Goal: Information Seeking & Learning: Learn about a topic

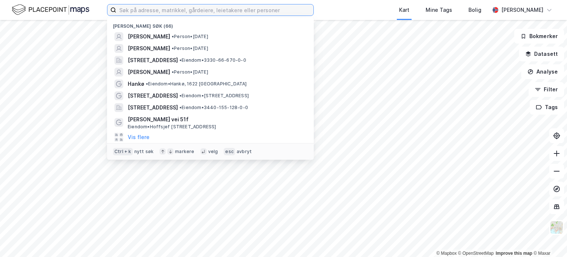
click at [163, 13] on input at bounding box center [214, 9] width 197 height 11
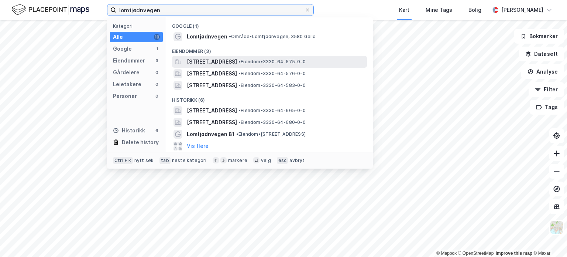
type input "lomtjødnvegen"
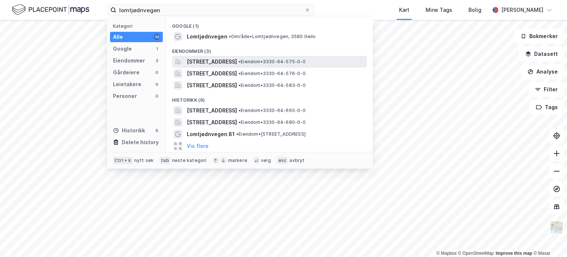
click at [237, 61] on span "[STREET_ADDRESS]" at bounding box center [212, 61] width 50 height 9
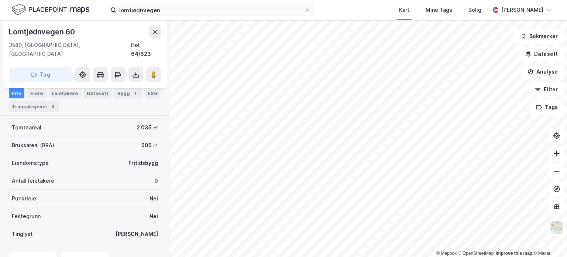
scroll to position [37, 0]
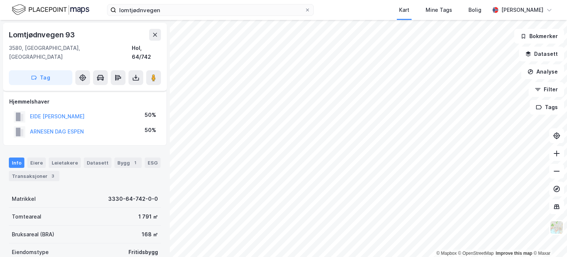
scroll to position [37, 0]
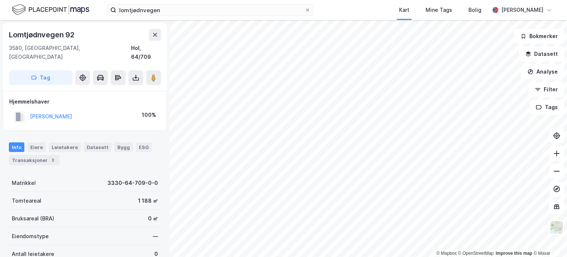
scroll to position [1, 0]
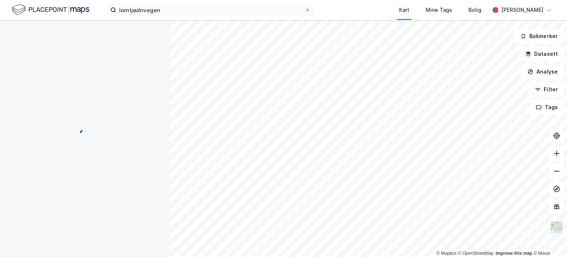
scroll to position [1, 0]
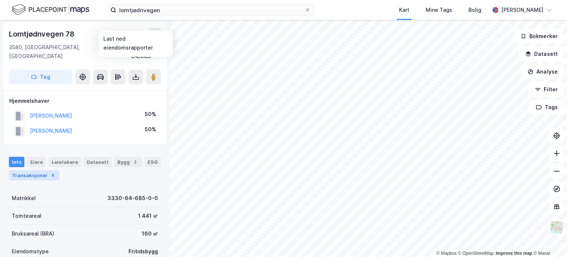
click at [46, 170] on div "Transaksjoner 4" at bounding box center [34, 175] width 51 height 10
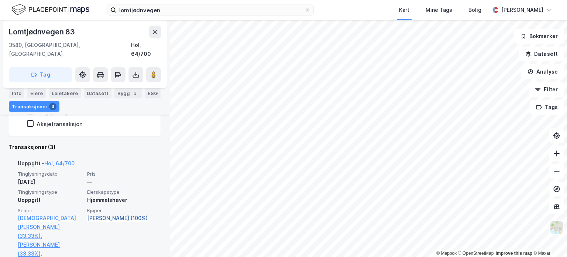
scroll to position [195, 0]
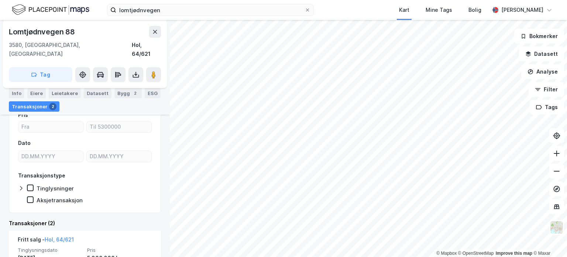
scroll to position [86, 0]
